Goal: Navigation & Orientation: Find specific page/section

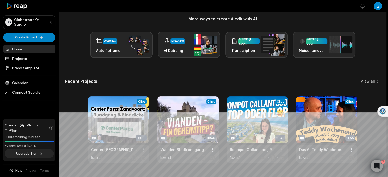
scroll to position [77, 0]
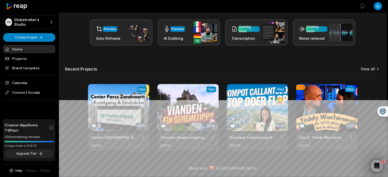
click at [370, 68] on link "View all" at bounding box center [368, 69] width 14 height 5
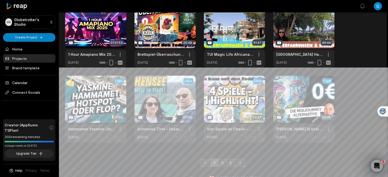
scroll to position [120, 0]
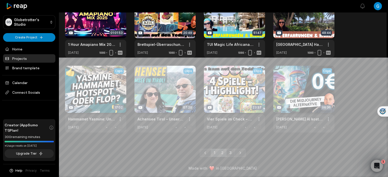
click at [225, 154] on link "2" at bounding box center [222, 153] width 8 height 8
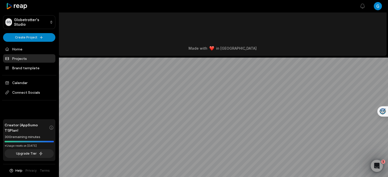
scroll to position [0, 0]
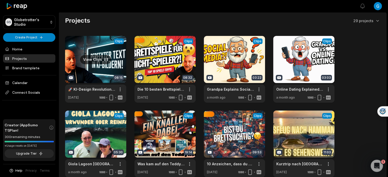
click at [97, 69] on link at bounding box center [95, 69] width 61 height 67
